Goal: Task Accomplishment & Management: Manage account settings

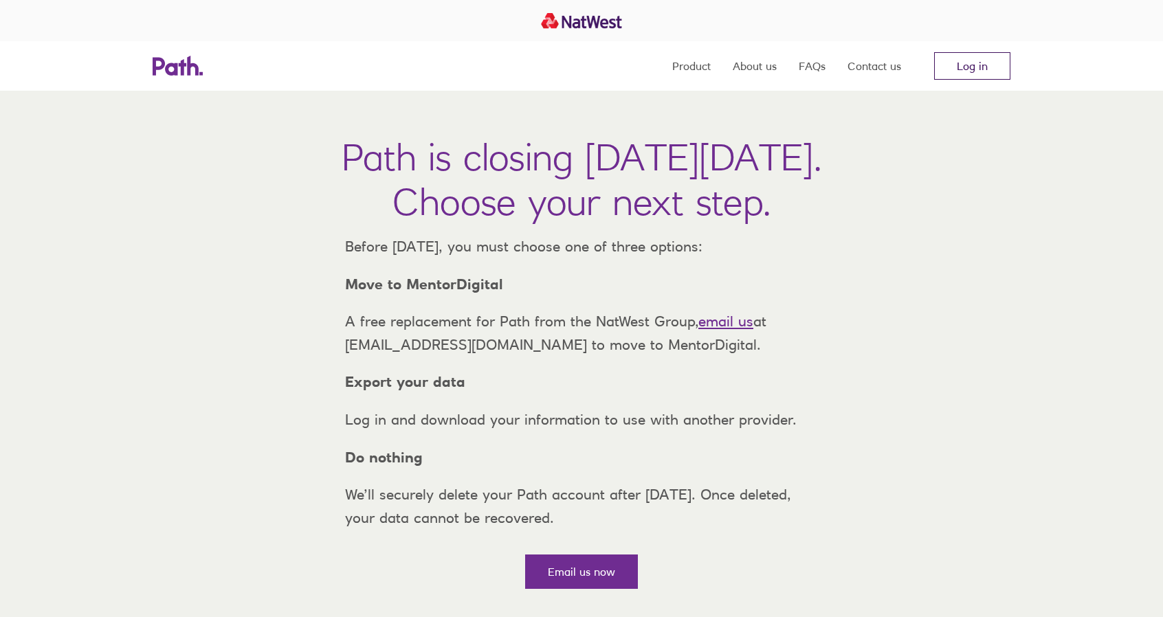
click at [989, 59] on link "Log in" at bounding box center [972, 66] width 76 height 28
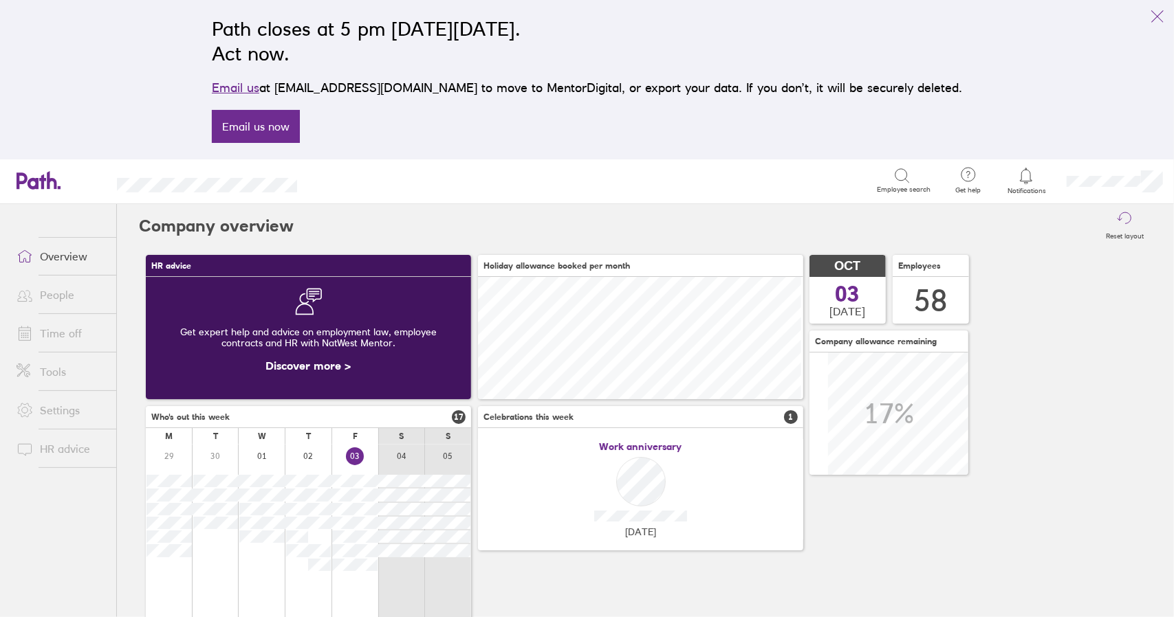
scroll to position [122, 325]
click at [1155, 12] on icon "link" at bounding box center [1157, 16] width 17 height 17
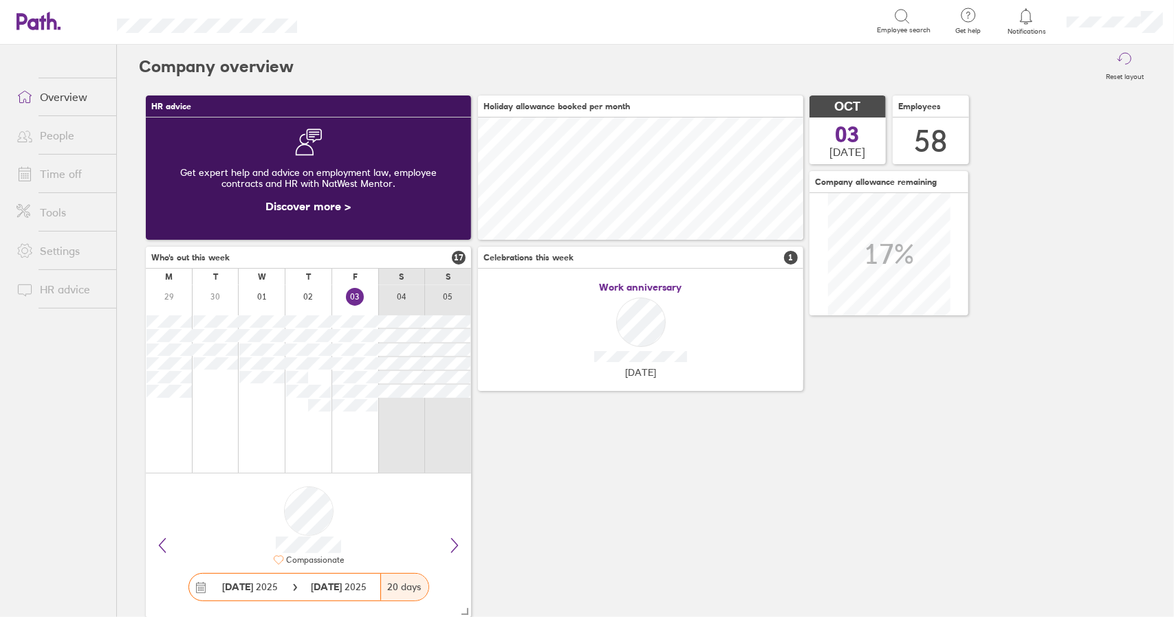
click at [70, 172] on link "Time off" at bounding box center [61, 174] width 111 height 28
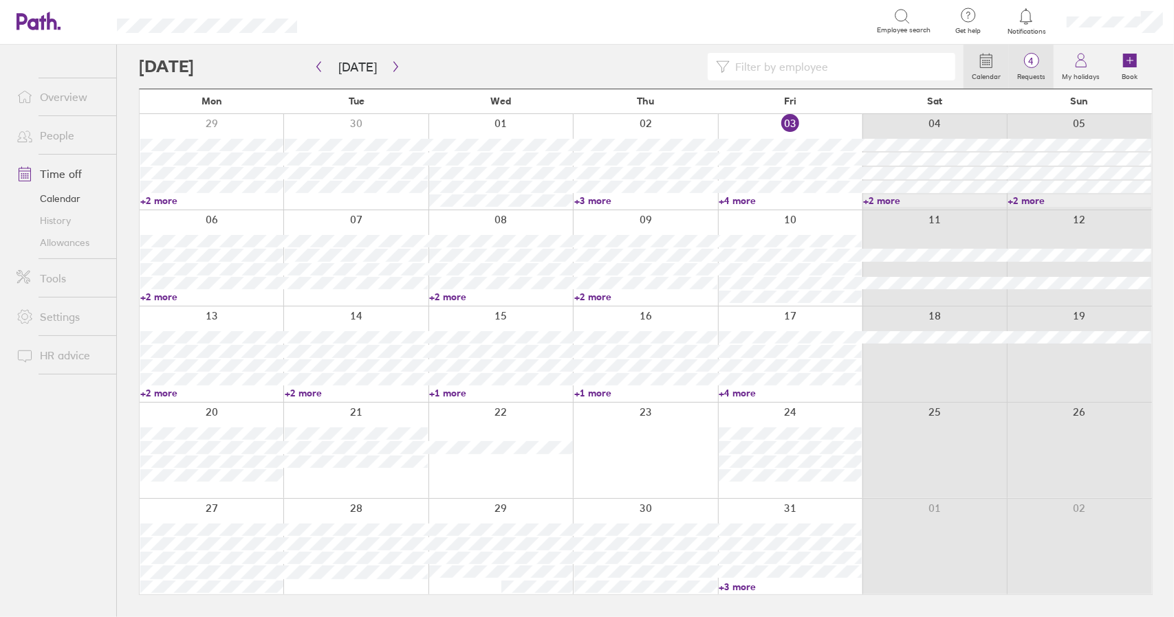
click at [1026, 58] on span "4" at bounding box center [1031, 61] width 45 height 11
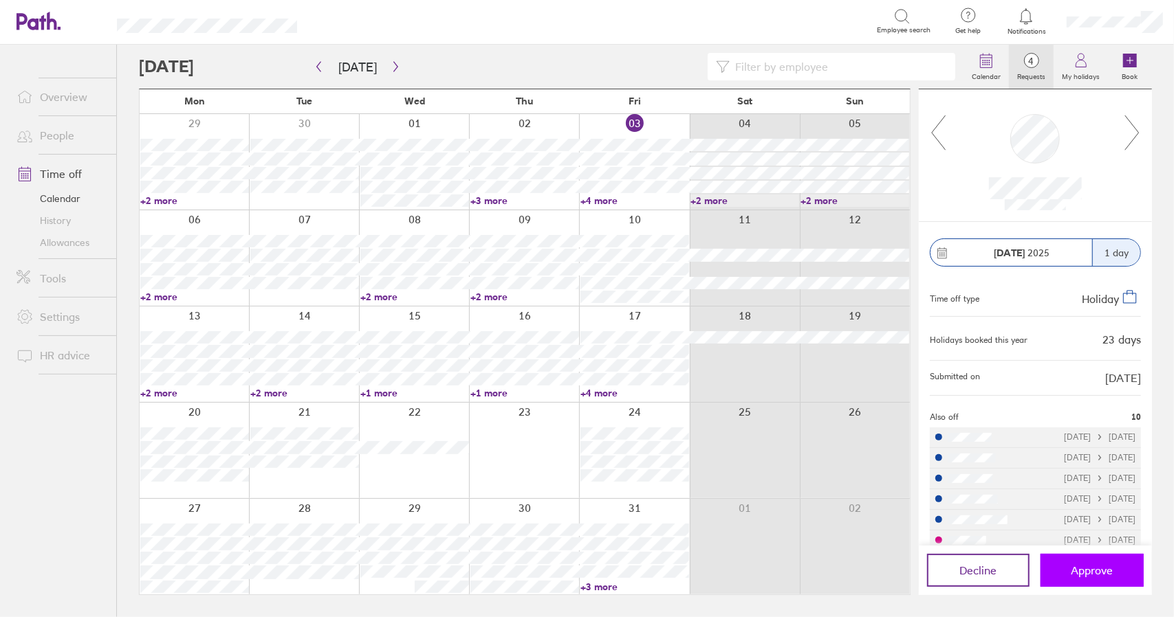
click at [1094, 567] on span "Approve" at bounding box center [1092, 570] width 42 height 12
click at [65, 175] on link "Time off" at bounding box center [61, 174] width 111 height 28
